Goal: Find specific page/section: Find specific page/section

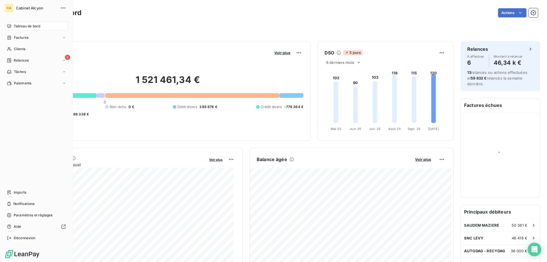
click at [15, 50] on span "Clients" at bounding box center [19, 48] width 11 height 5
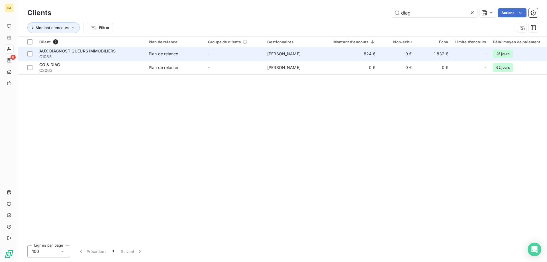
type input "diag"
click at [362, 52] on td "824 €" at bounding box center [351, 54] width 56 height 14
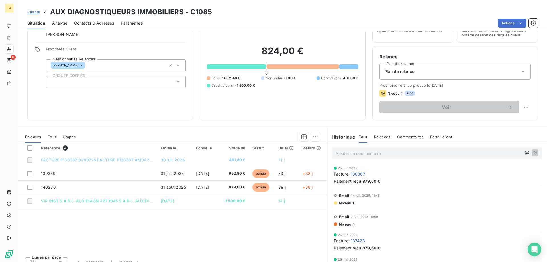
scroll to position [36, 0]
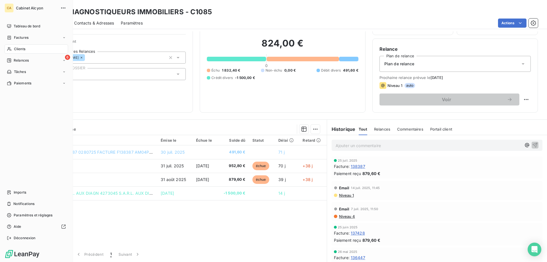
click at [14, 48] on span "Clients" at bounding box center [19, 48] width 11 height 5
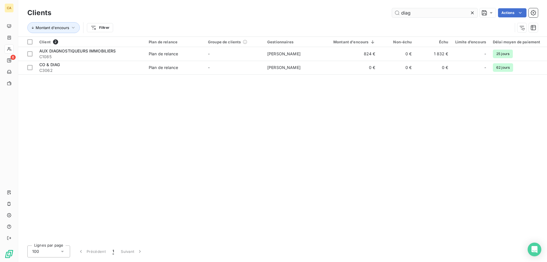
click at [412, 11] on input "diag" at bounding box center [434, 12] width 85 height 9
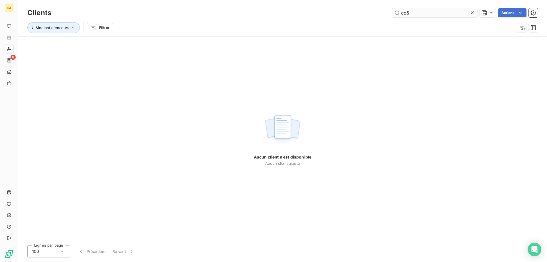
click at [408, 12] on input "co&" at bounding box center [434, 12] width 85 height 9
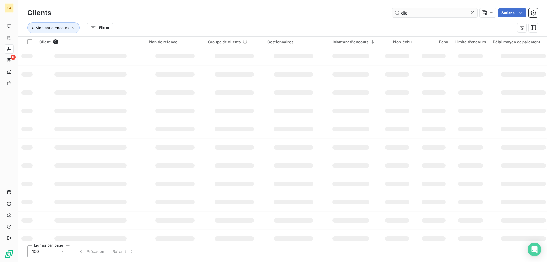
type input "diag"
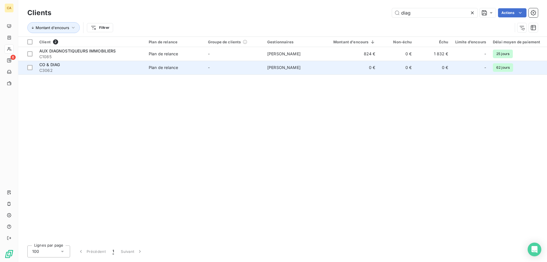
click at [215, 68] on td "-" at bounding box center [234, 68] width 59 height 14
